Goal: Information Seeking & Learning: Learn about a topic

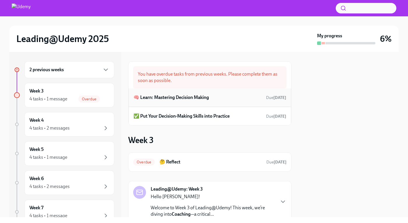
click at [224, 97] on div "🧠 Learn: Mastering Decision Making Due [DATE]" at bounding box center [209, 97] width 153 height 9
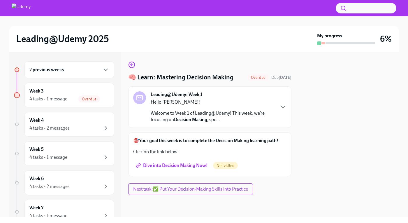
click at [174, 165] on span "Dive into Decision Making Now!" at bounding box center [172, 165] width 70 height 6
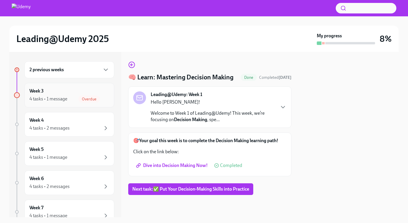
click at [66, 97] on div "4 tasks • 1 message" at bounding box center [48, 99] width 38 height 6
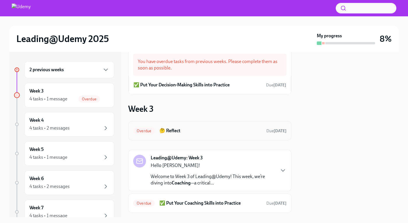
scroll to position [12, 0]
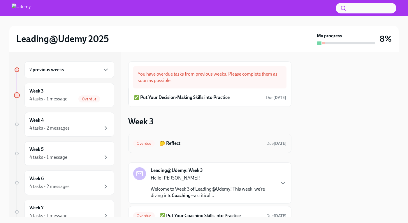
click at [174, 142] on h6 "🤔 Reflect" at bounding box center [210, 143] width 102 height 6
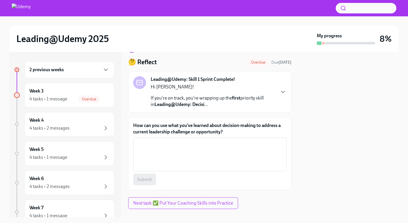
scroll to position [15, 0]
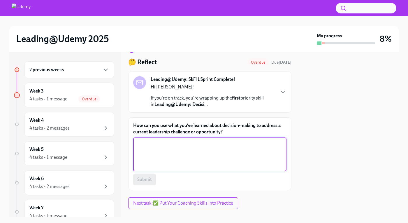
click at [146, 145] on textarea "How can you use what you’ve learned about decision-making to address a current …" at bounding box center [210, 154] width 146 height 28
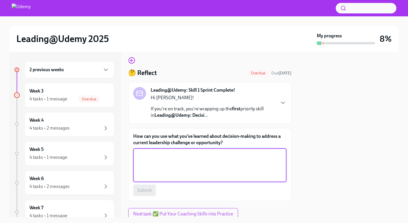
scroll to position [0, 0]
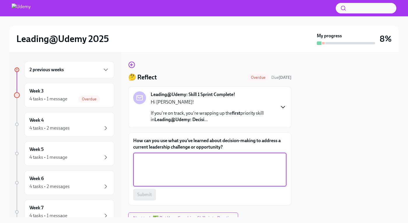
click at [281, 107] on icon "button" at bounding box center [282, 107] width 3 height 2
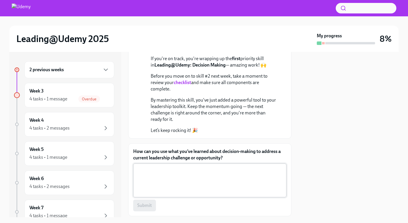
scroll to position [71, 0]
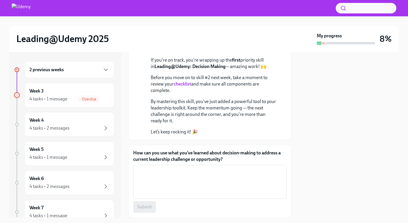
click at [181, 83] on strong "checklist" at bounding box center [182, 84] width 17 height 6
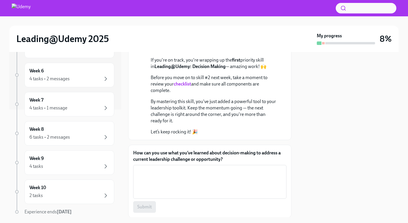
scroll to position [108, 0]
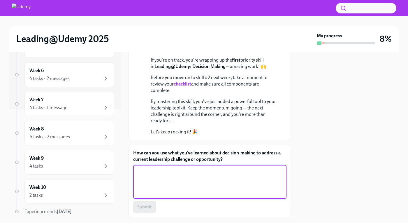
click at [160, 174] on textarea "How can you use what you’ve learned about decision-making to address a current …" at bounding box center [210, 181] width 146 height 28
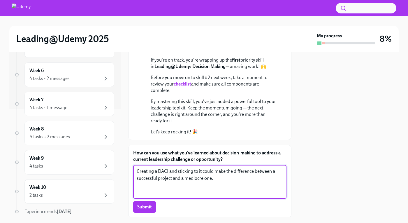
drag, startPoint x: 186, startPoint y: 179, endPoint x: 202, endPoint y: 178, distance: 17.0
click at [202, 178] on textarea "Creating a DACI and sticking to it could make the difference between a successf…" at bounding box center [210, 181] width 146 height 28
type textarea "Creating a DACI and sticking to it could make the difference between a successf…"
click at [146, 205] on span "Submit" at bounding box center [144, 207] width 15 height 6
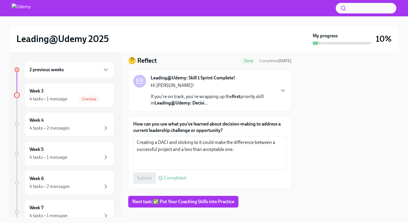
scroll to position [26, 0]
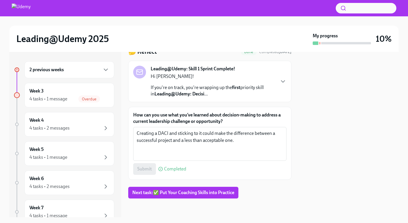
click at [87, 70] on div "2 previous weeks" at bounding box center [69, 69] width 80 height 7
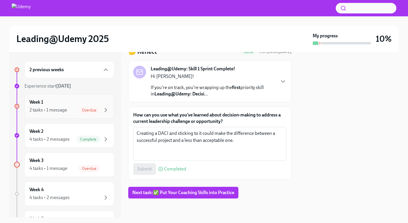
click at [69, 110] on div "2 tasks • 1 message Overdue" at bounding box center [69, 109] width 80 height 7
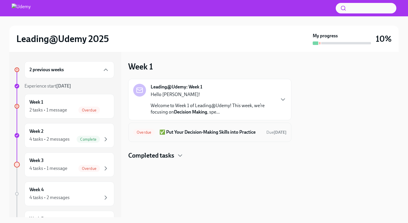
click at [204, 135] on h6 "✅ Put Your Decision-Making Skills into Practice" at bounding box center [210, 132] width 102 height 6
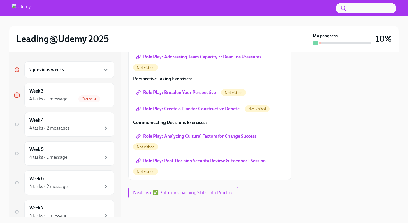
scroll to position [52, 0]
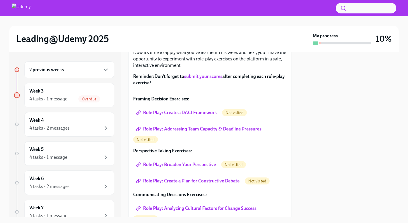
scroll to position [76, 0]
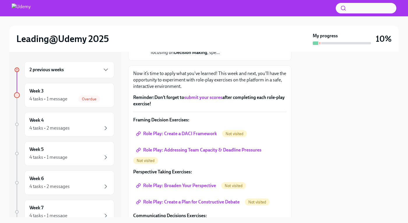
click at [183, 133] on span "Role Play: Create a DACI Framework" at bounding box center [177, 133] width 80 height 6
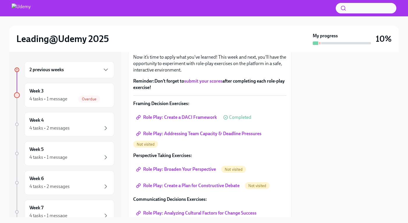
scroll to position [95, 0]
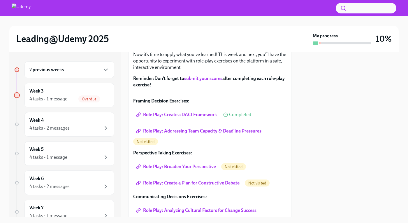
click at [184, 129] on span "Role Play: Addressing Team Capacity & Deadline Pressures" at bounding box center [199, 131] width 124 height 6
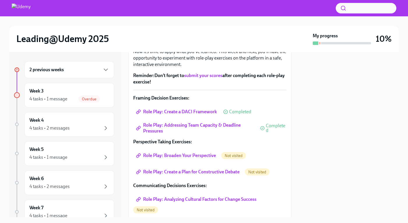
scroll to position [112, 0]
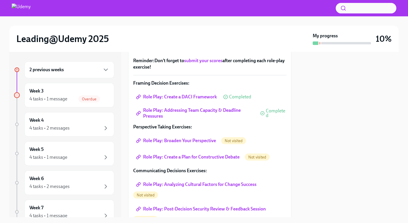
click at [192, 140] on span "Role Play: Broaden Your Perspective" at bounding box center [176, 140] width 79 height 6
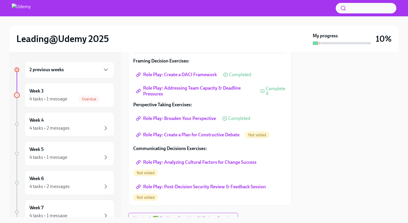
scroll to position [161, 0]
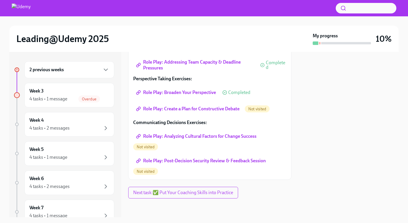
click at [204, 112] on link "Role Play: Create a Plan for Constructive Debate" at bounding box center [188, 109] width 110 height 12
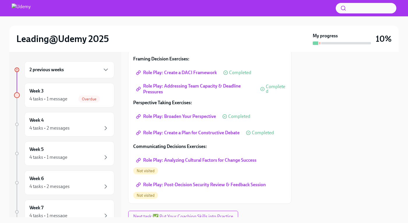
scroll to position [145, 0]
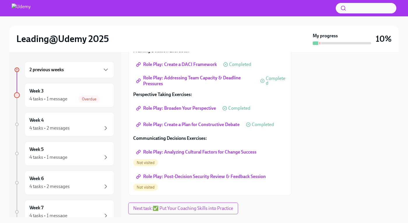
click at [166, 150] on span "Role Play: Analyzing Cultural Factors for Change Success" at bounding box center [196, 152] width 119 height 6
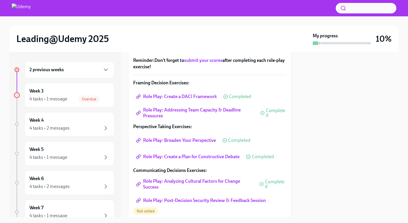
scroll to position [143, 0]
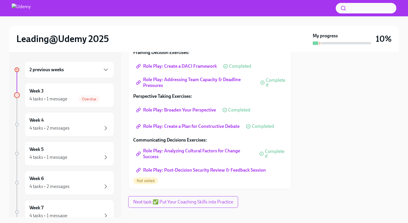
click at [180, 170] on span "Role Play: Post-Decision Security Review & Feedback Session" at bounding box center [201, 170] width 128 height 6
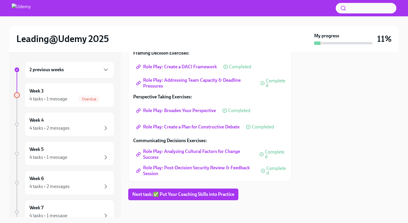
scroll to position [144, 0]
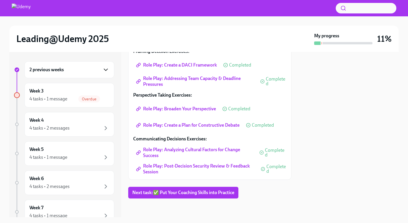
click at [102, 69] on icon "button" at bounding box center [105, 69] width 7 height 7
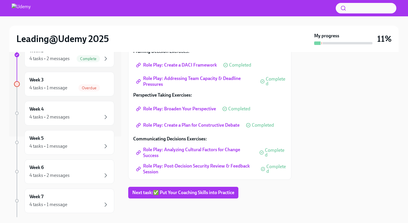
scroll to position [75, 0]
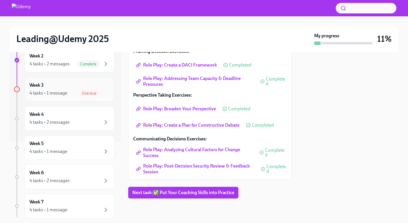
click at [36, 86] on h6 "Week 3" at bounding box center [36, 85] width 14 height 6
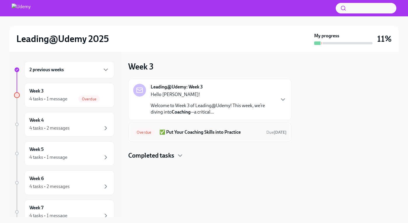
click at [176, 133] on h6 "✅ Put Your Coaching Skills into Practice" at bounding box center [210, 132] width 102 height 6
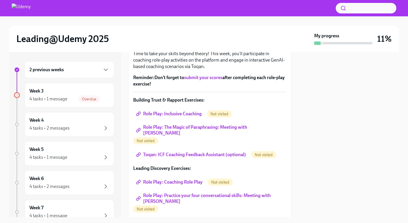
scroll to position [86, 0]
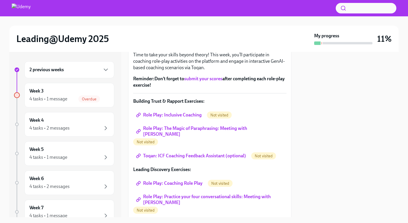
click at [175, 114] on span "Role Play: Inclusive Coaching" at bounding box center [169, 115] width 64 height 6
